Goal: Find specific page/section: Find specific page/section

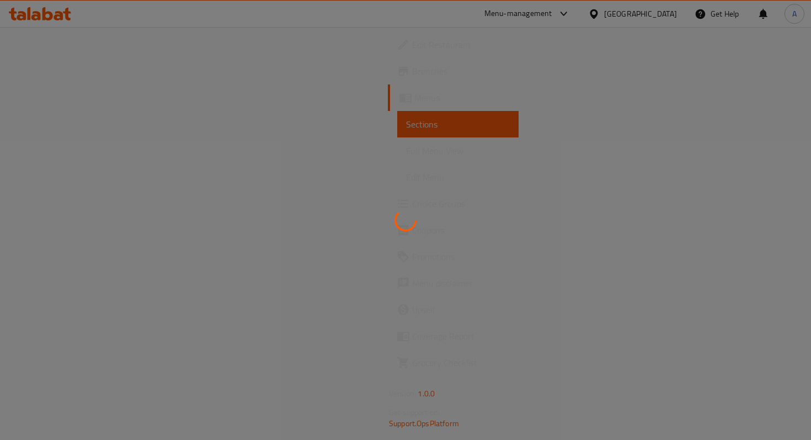
click at [375, 58] on div at bounding box center [405, 220] width 811 height 440
click at [698, 88] on div at bounding box center [405, 220] width 811 height 440
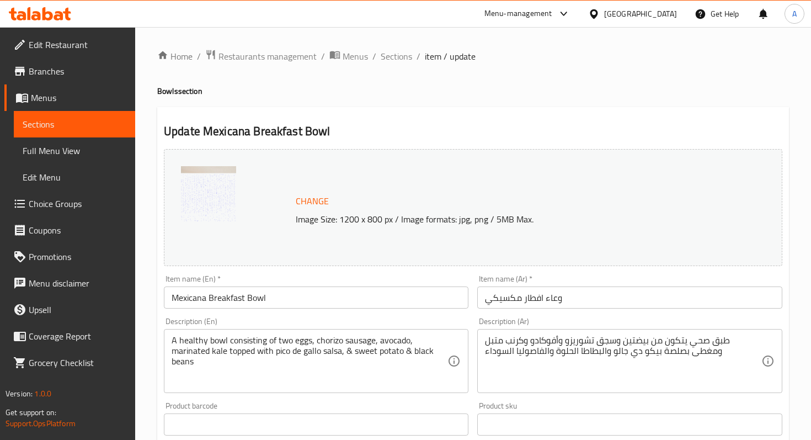
click at [554, 12] on div at bounding box center [561, 13] width 18 height 13
click at [482, 71] on div "Agent Campaigns Center" at bounding box center [457, 74] width 83 height 12
